Goal: Use online tool/utility: Use online tool/utility

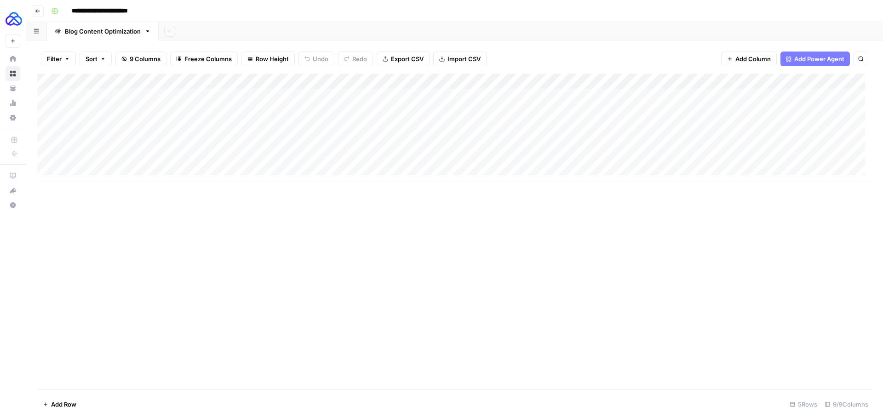
click at [835, 80] on div "Add Column" at bounding box center [454, 128] width 835 height 109
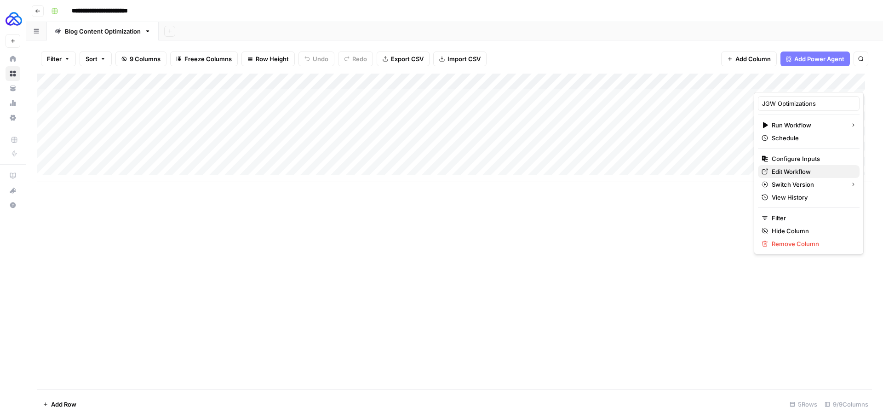
click at [789, 171] on span "Edit Workflow" at bounding box center [812, 171] width 81 height 9
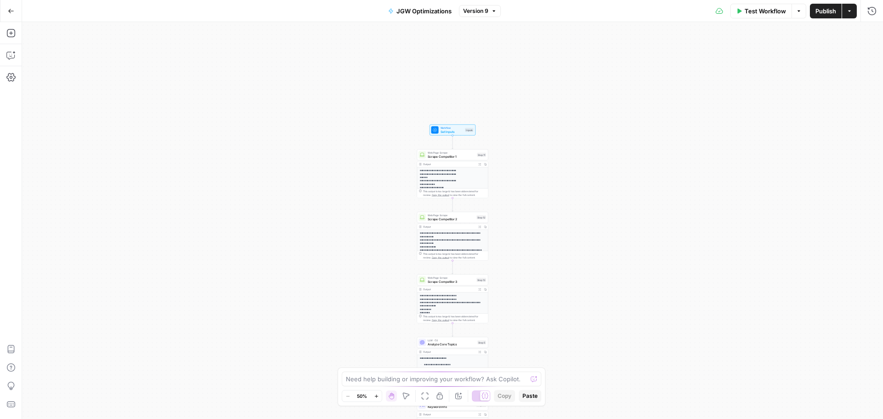
click at [771, 9] on span "Test Workflow" at bounding box center [765, 10] width 41 height 9
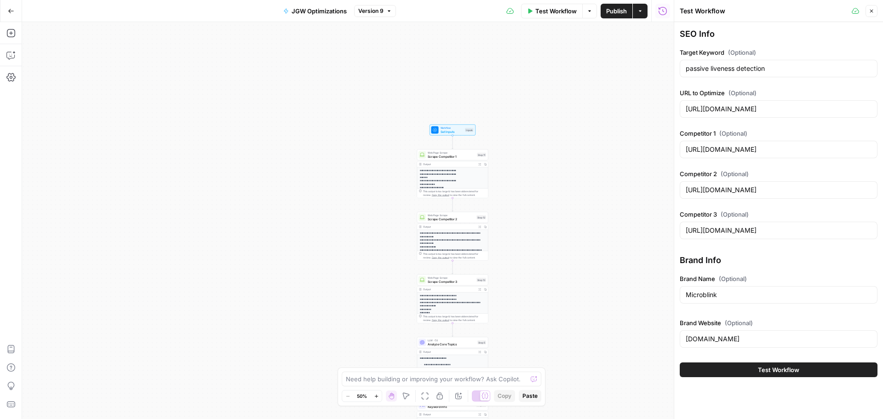
click at [875, 11] on button "Close" at bounding box center [872, 11] width 12 height 12
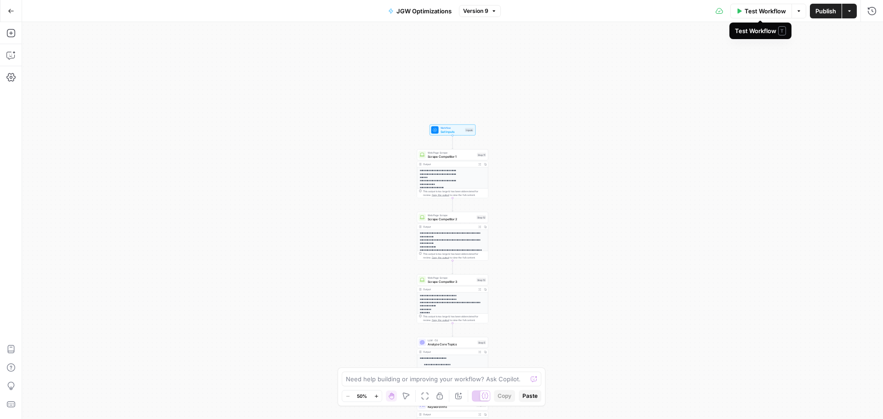
click at [797, 10] on span "button" at bounding box center [800, 11] width 6 height 6
click at [759, 8] on span "Test Workflow" at bounding box center [765, 10] width 41 height 9
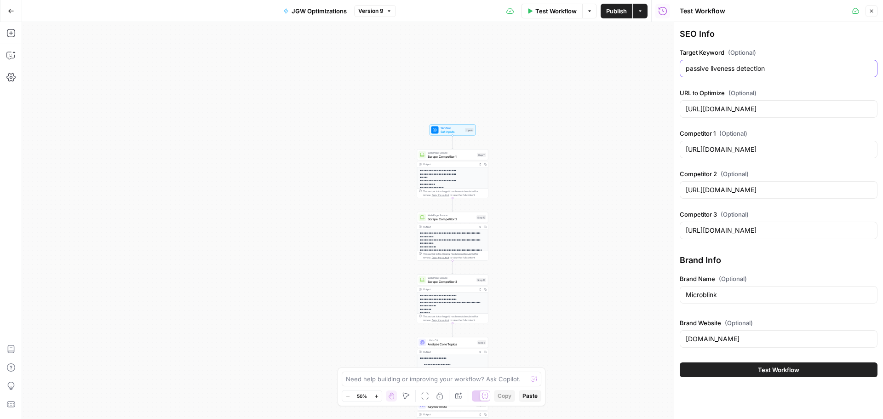
drag, startPoint x: 785, startPoint y: 70, endPoint x: 665, endPoint y: 70, distance: 120.6
click at [665, 70] on body "**********" at bounding box center [441, 209] width 883 height 419
click at [767, 69] on input "passive liveness detection" at bounding box center [779, 68] width 186 height 9
drag, startPoint x: 790, startPoint y: 69, endPoint x: 673, endPoint y: 73, distance: 116.5
click at [674, 73] on div "Test Workflow Close SEO Info Target Keyword (Optional) passive liveness detecti…" at bounding box center [778, 209] width 209 height 419
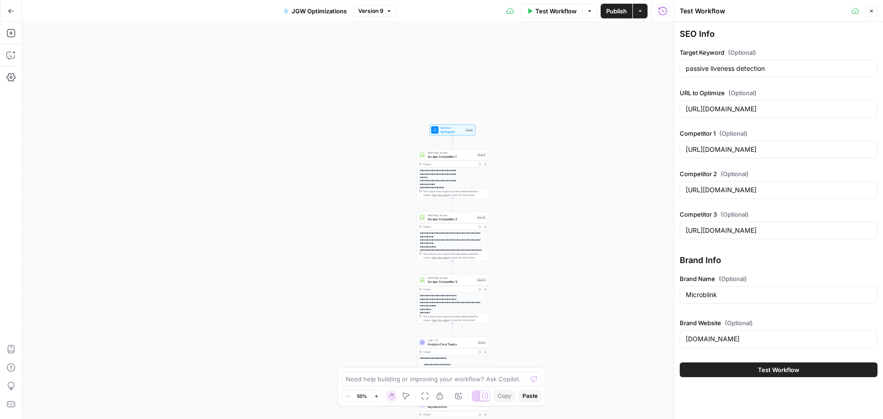
click at [868, 11] on button "Close" at bounding box center [872, 11] width 12 height 12
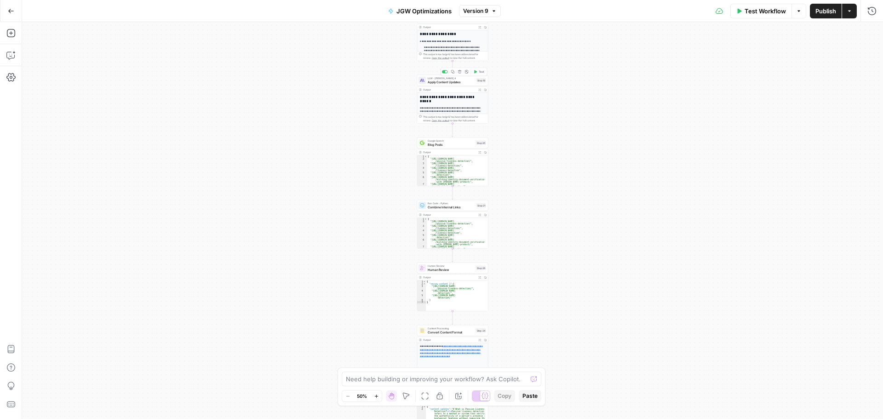
scroll to position [152, 0]
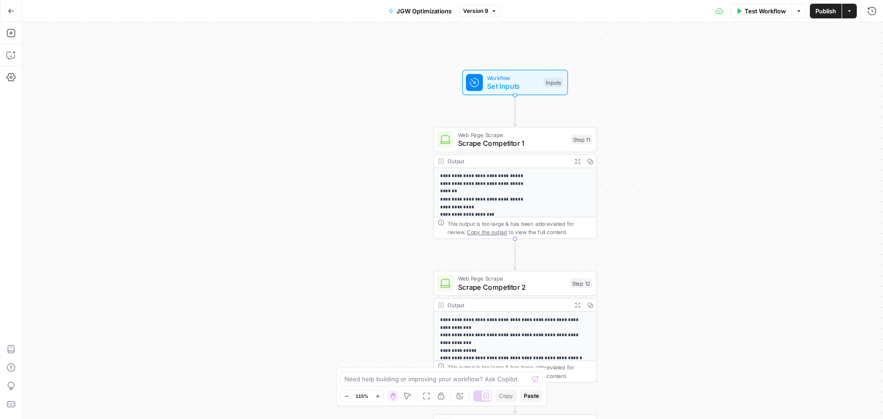
drag, startPoint x: 436, startPoint y: 106, endPoint x: 670, endPoint y: 358, distance: 344.1
click at [670, 358] on div "**********" at bounding box center [452, 220] width 861 height 397
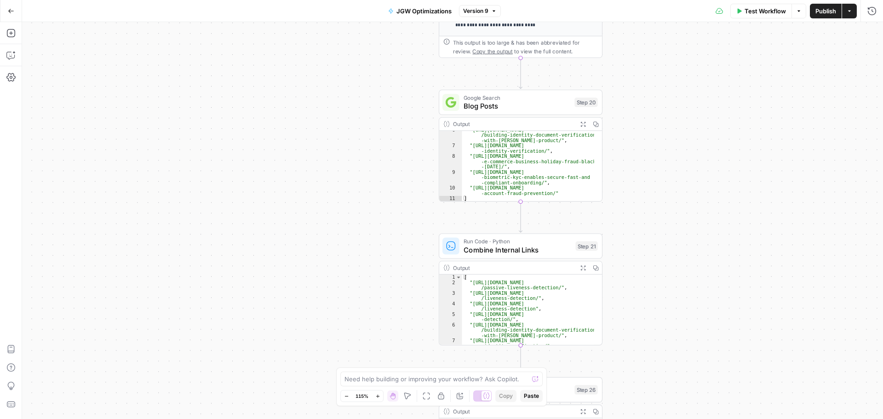
scroll to position [45, 0]
